Goal: Information Seeking & Learning: Understand process/instructions

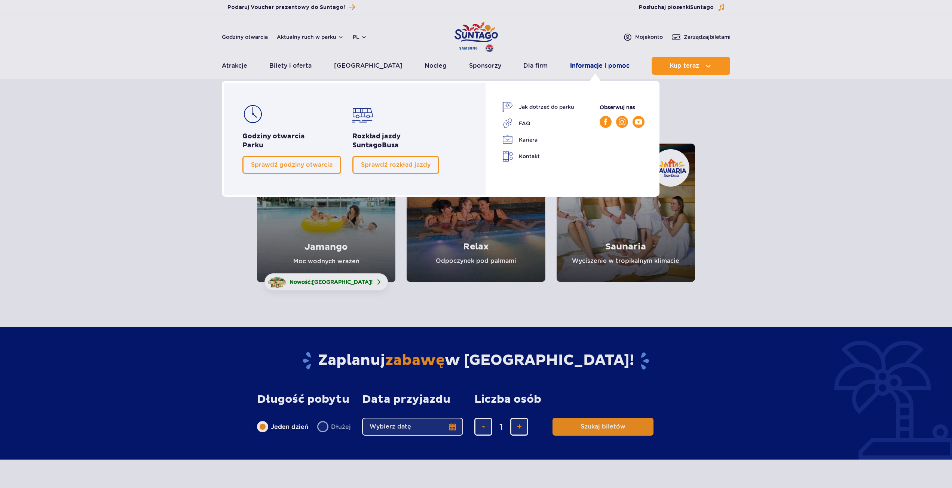
click at [581, 68] on link "Informacje i pomoc" at bounding box center [599, 66] width 59 height 18
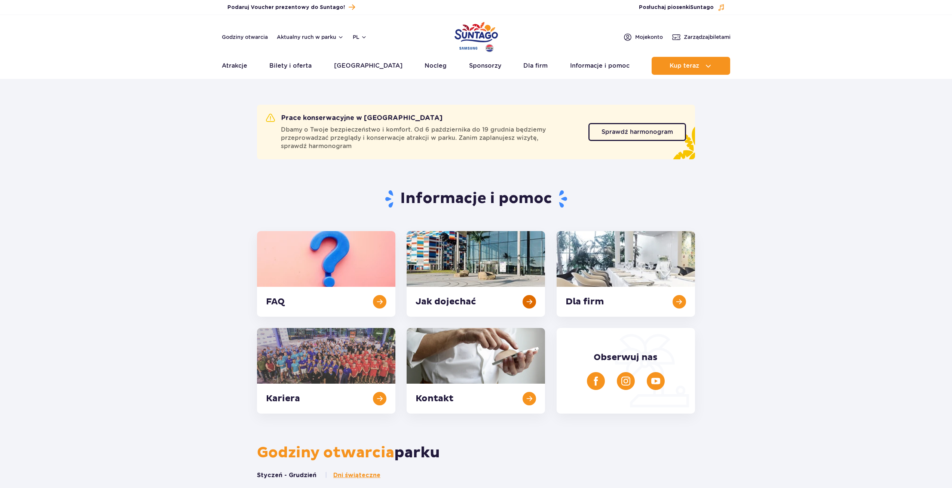
click at [530, 294] on link at bounding box center [475, 274] width 138 height 86
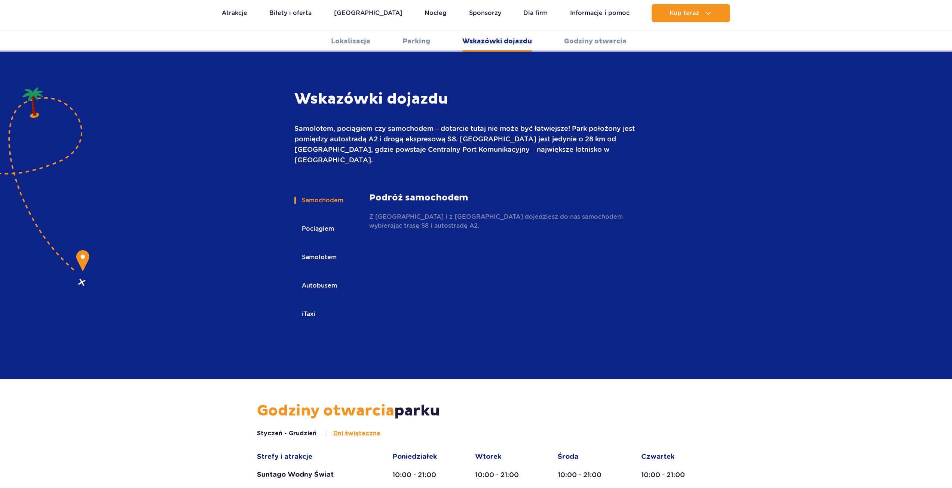
scroll to position [995, 0]
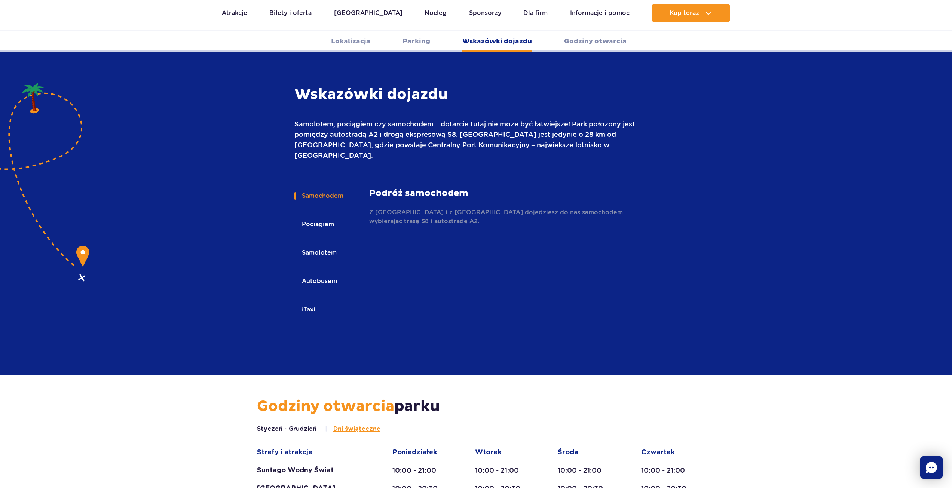
click at [313, 216] on button "Pociągiem" at bounding box center [317, 224] width 46 height 16
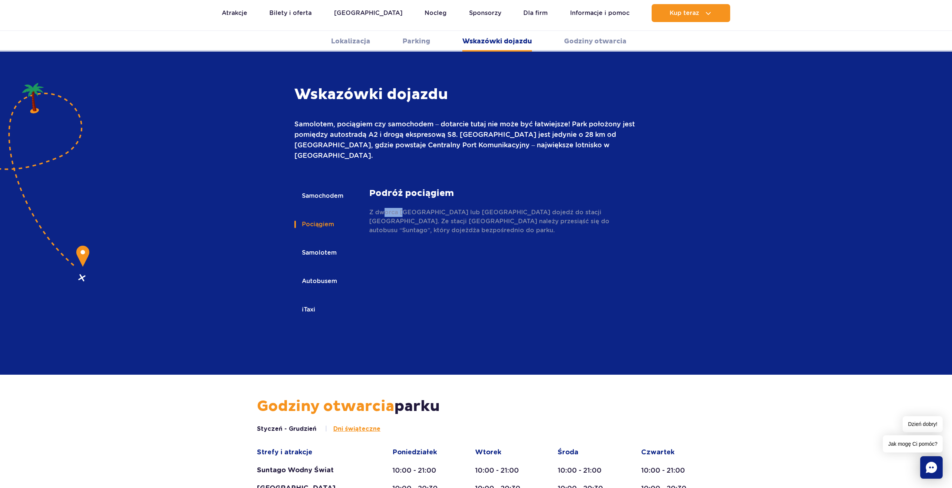
scroll to position [0, 0]
drag, startPoint x: 394, startPoint y: 185, endPoint x: 467, endPoint y: 190, distance: 72.7
click at [466, 208] on p "Z dworca Warszawa Centralna lub Warszawa Śródmieście dojedź do stacji Żyrardów.…" at bounding box center [504, 221] width 270 height 27
click at [467, 208] on p "Z dworca Warszawa Centralna lub Warszawa Śródmieście dojedź do stacji Żyrardów.…" at bounding box center [504, 221] width 270 height 27
drag, startPoint x: 501, startPoint y: 189, endPoint x: 549, endPoint y: 191, distance: 48.3
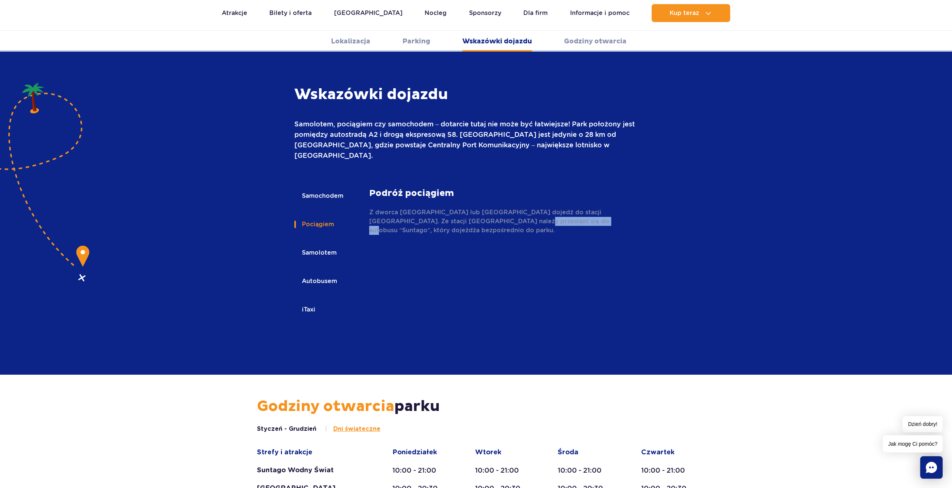
click at [546, 208] on p "Z dworca Warszawa Centralna lub Warszawa Śródmieście dojedź do stacji Żyrardów.…" at bounding box center [504, 221] width 270 height 27
click at [549, 208] on p "Z dworca Warszawa Centralna lub Warszawa Śródmieście dojedź do stacji Żyrardów.…" at bounding box center [504, 221] width 270 height 27
drag, startPoint x: 605, startPoint y: 190, endPoint x: 548, endPoint y: 193, distance: 56.9
click at [553, 208] on p "Z dworca Warszawa Centralna lub Warszawa Śródmieście dojedź do stacji Żyrardów.…" at bounding box center [504, 221] width 270 height 27
click at [540, 208] on p "Z dworca Warszawa Centralna lub Warszawa Śródmieście dojedź do stacji Żyrardów.…" at bounding box center [504, 221] width 270 height 27
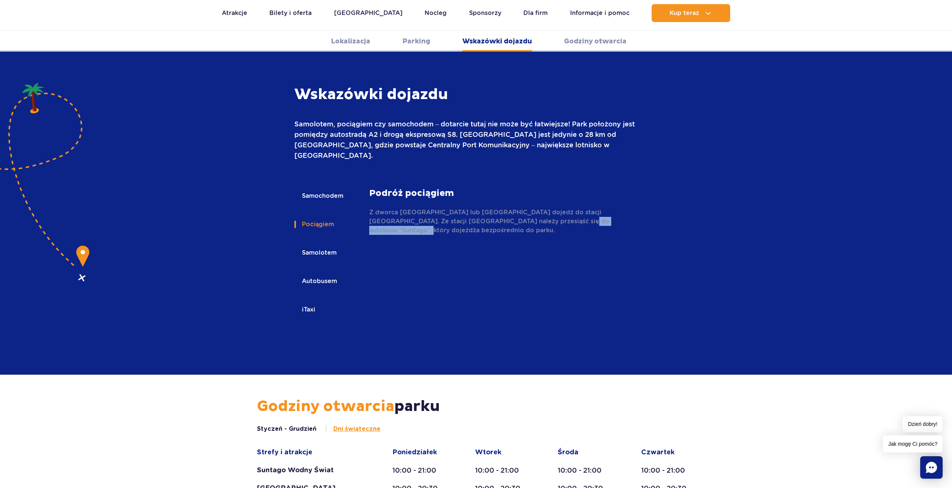
drag, startPoint x: 540, startPoint y: 193, endPoint x: 601, endPoint y: 193, distance: 61.3
click at [601, 208] on p "Z dworca Warszawa Centralna lub Warszawa Śródmieście dojedź do stacji Żyrardów.…" at bounding box center [504, 221] width 270 height 27
drag, startPoint x: 538, startPoint y: 191, endPoint x: 516, endPoint y: 191, distance: 21.3
click at [525, 208] on p "Z dworca Warszawa Centralna lub Warszawa Śródmieście dojedź do stacji Żyrardów.…" at bounding box center [504, 221] width 270 height 27
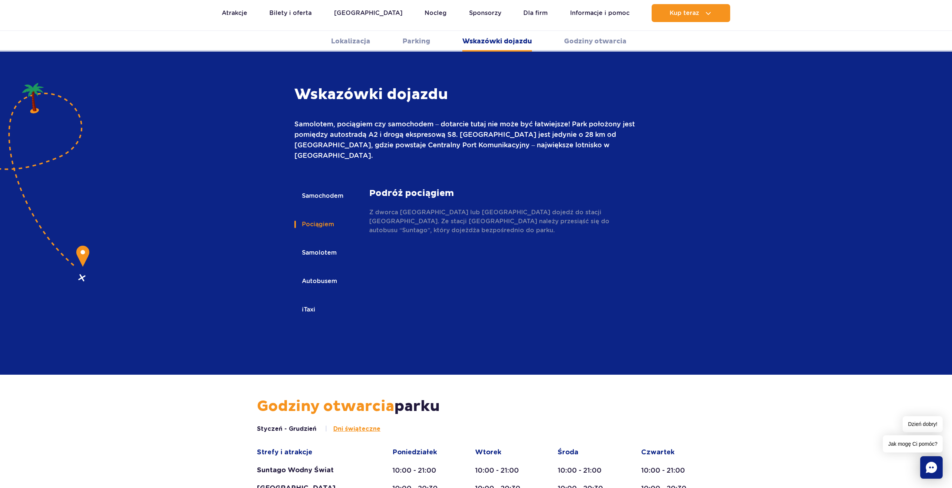
click at [516, 208] on p "Z dworca Warszawa Centralna lub Warszawa Śródmieście dojedź do stacji Żyrardów.…" at bounding box center [504, 221] width 270 height 27
drag, startPoint x: 495, startPoint y: 189, endPoint x: 570, endPoint y: 193, distance: 74.9
click at [570, 208] on p "Z dworca Warszawa Centralna lub Warszawa Śródmieście dojedź do stacji Żyrardów.…" at bounding box center [504, 221] width 270 height 27
drag, startPoint x: 589, startPoint y: 193, endPoint x: 484, endPoint y: 194, distance: 104.3
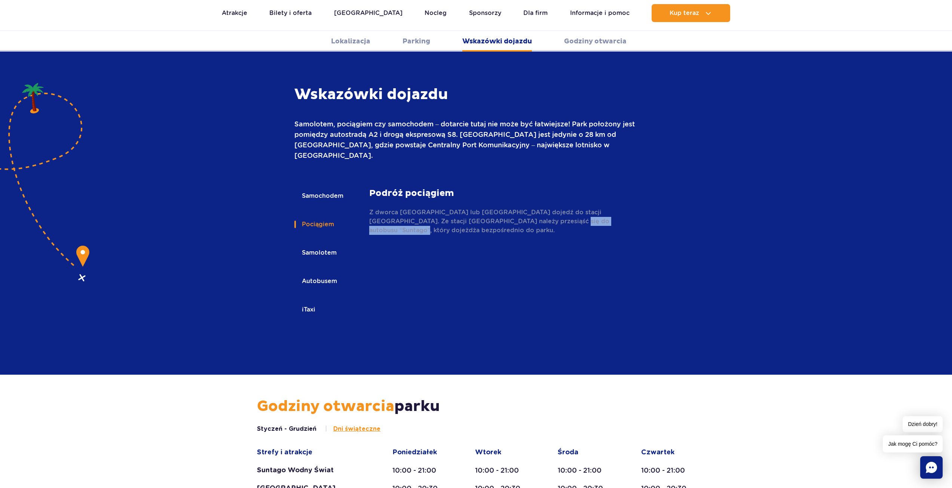
click at [497, 208] on p "Z dworca Warszawa Centralna lub Warszawa Śródmieście dojedź do stacji Żyrardów.…" at bounding box center [504, 221] width 270 height 27
click at [481, 208] on p "Z dworca Warszawa Centralna lub Warszawa Śródmieście dojedź do stacji Żyrardów.…" at bounding box center [504, 221] width 270 height 27
drag, startPoint x: 471, startPoint y: 192, endPoint x: 571, endPoint y: 195, distance: 99.5
click at [571, 208] on p "Z dworca Warszawa Centralna lub Warszawa Śródmieście dojedź do stacji Żyrardów.…" at bounding box center [504, 221] width 270 height 27
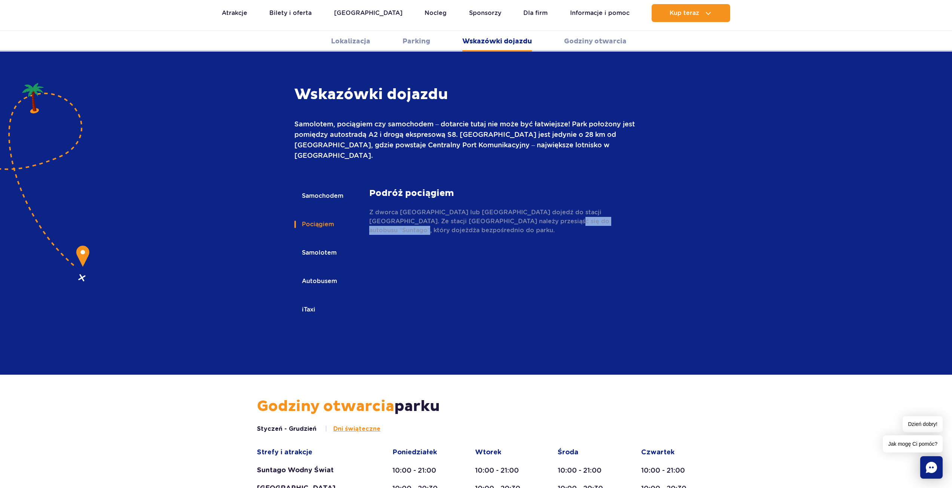
drag, startPoint x: 589, startPoint y: 193, endPoint x: 492, endPoint y: 194, distance: 97.2
click at [494, 208] on p "Z dworca Warszawa Centralna lub Warszawa Śródmieście dojedź do stacji Żyrardów.…" at bounding box center [504, 221] width 270 height 27
click at [484, 208] on p "Z dworca Warszawa Centralna lub Warszawa Śródmieście dojedź do stacji Żyrardów.…" at bounding box center [504, 221] width 270 height 27
drag, startPoint x: 484, startPoint y: 193, endPoint x: 541, endPoint y: 192, distance: 56.8
click at [541, 208] on p "Z dworca Warszawa Centralna lub Warszawa Śródmieście dojedź do stacji Żyrardów.…" at bounding box center [504, 221] width 270 height 27
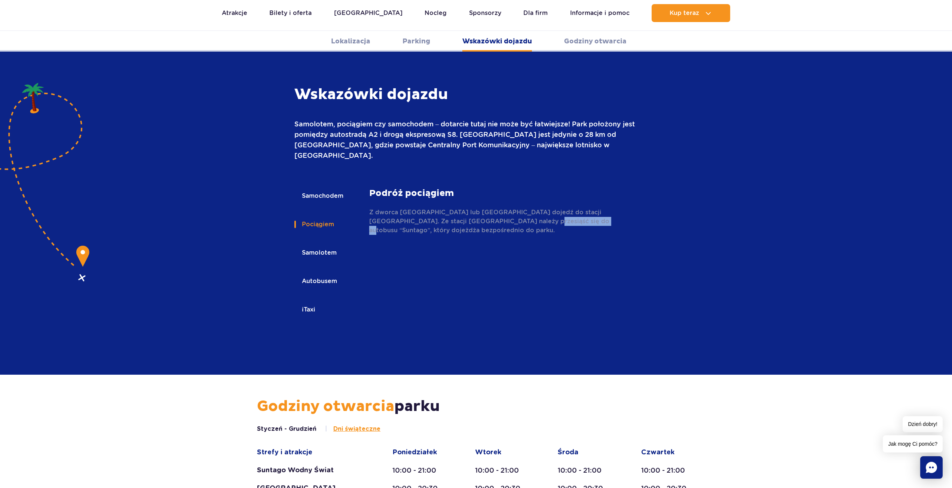
click at [541, 208] on p "Z dworca Warszawa Centralna lub Warszawa Śródmieście dojedź do stacji Żyrardów.…" at bounding box center [504, 221] width 270 height 27
